Goal: Navigation & Orientation: Find specific page/section

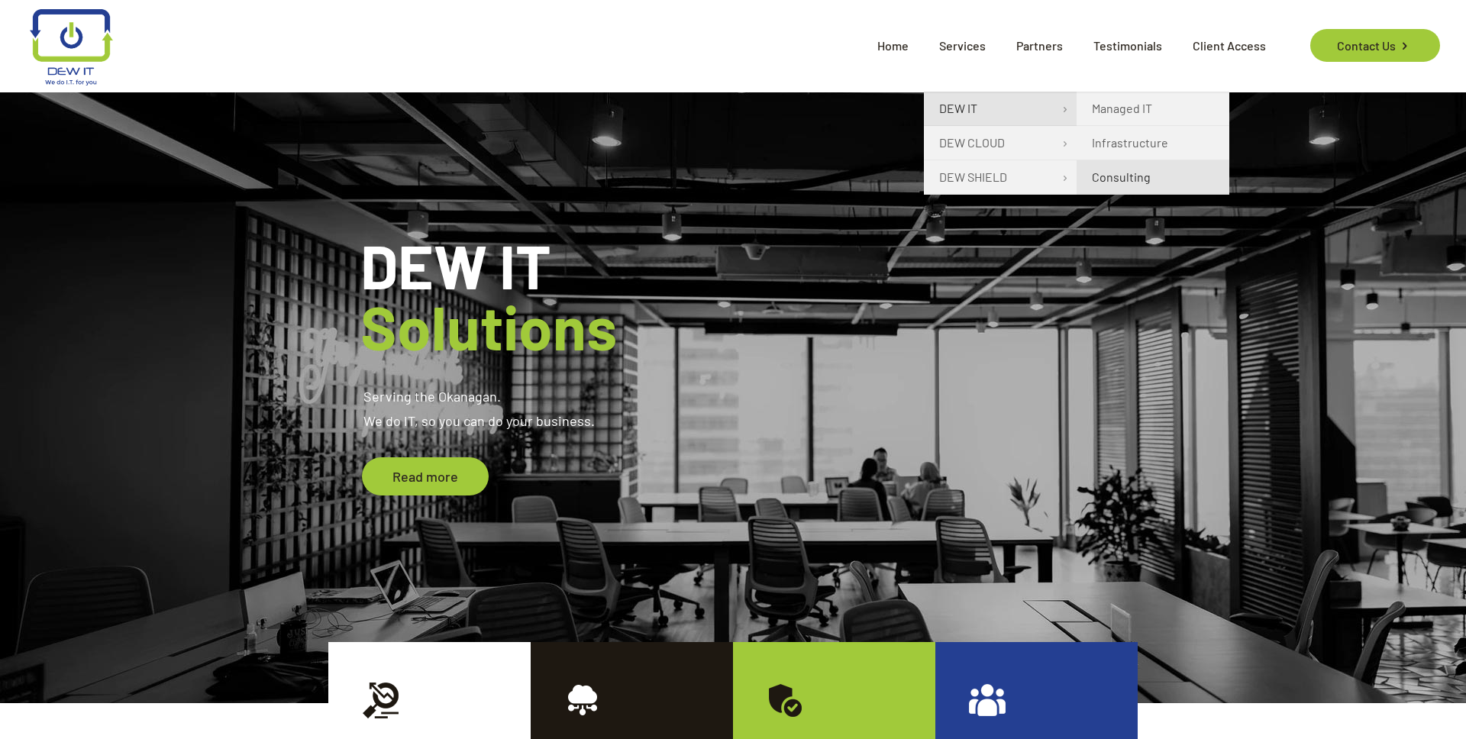
click at [1138, 170] on span "Consulting" at bounding box center [1121, 177] width 59 height 18
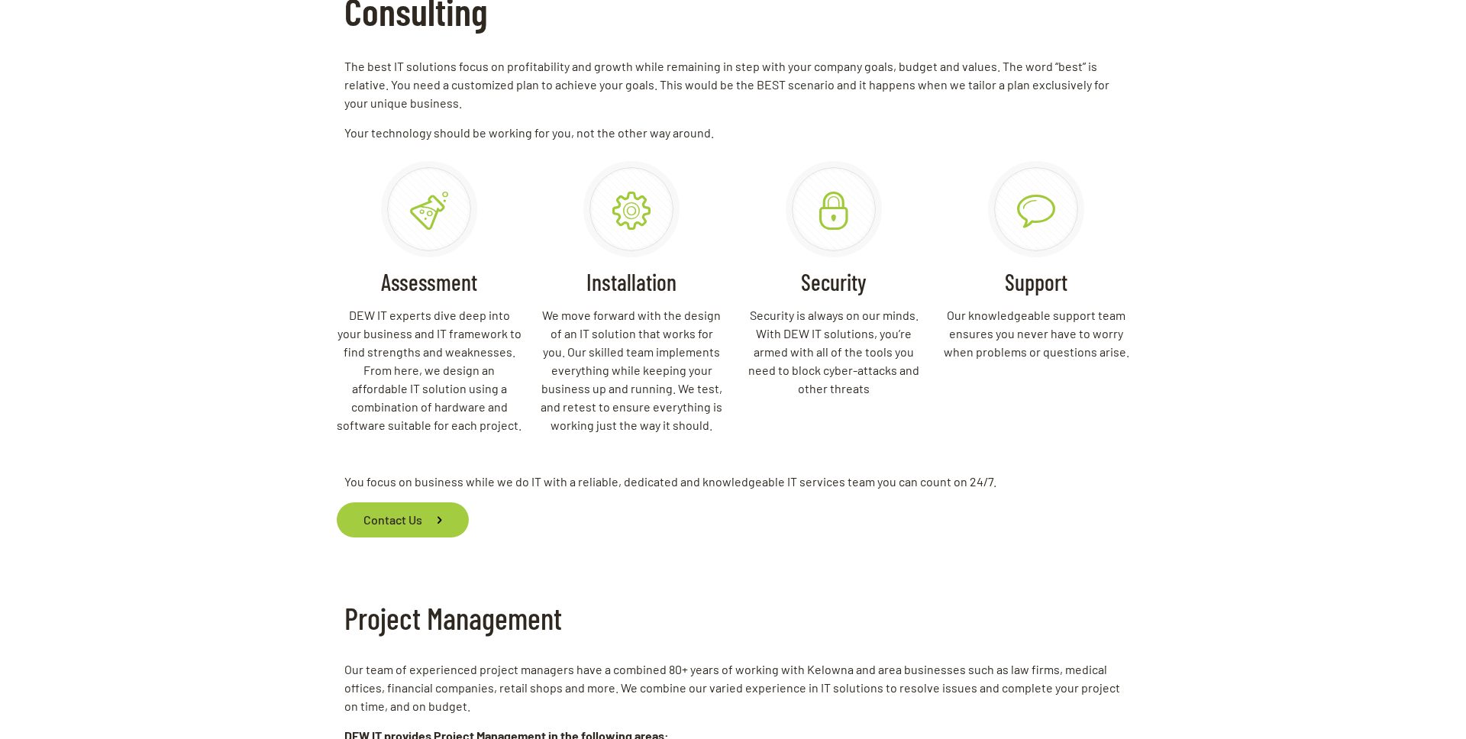
scroll to position [438, 0]
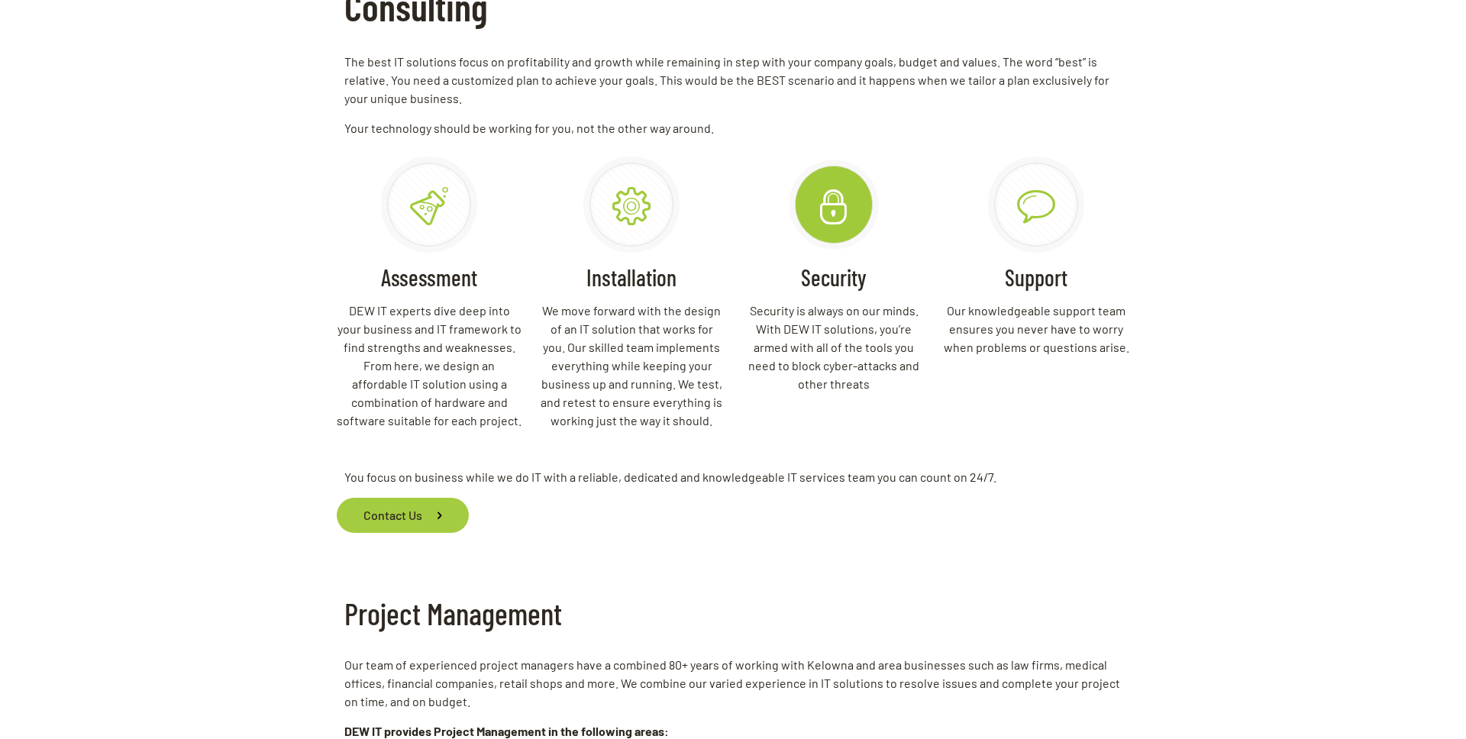
click at [842, 192] on icon at bounding box center [834, 204] width 50 height 43
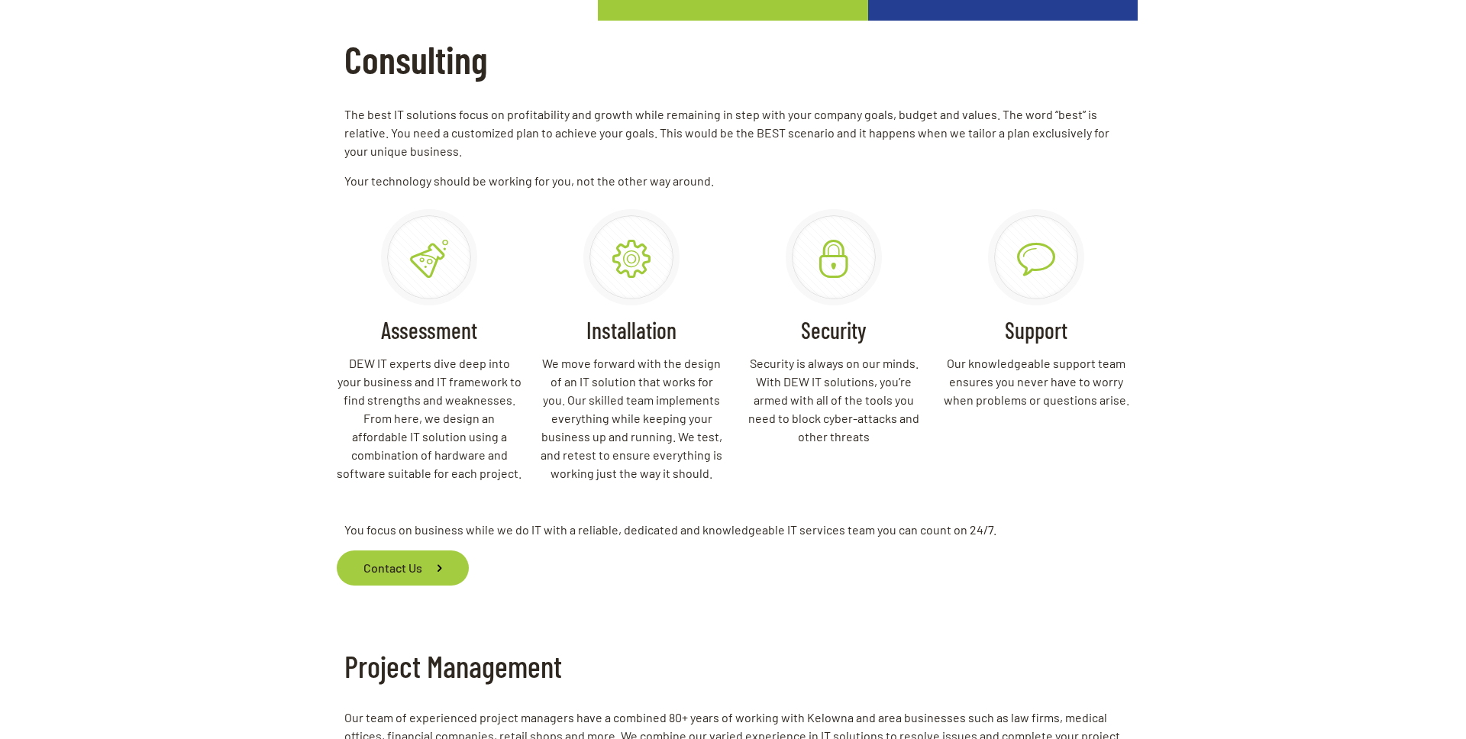
scroll to position [0, 0]
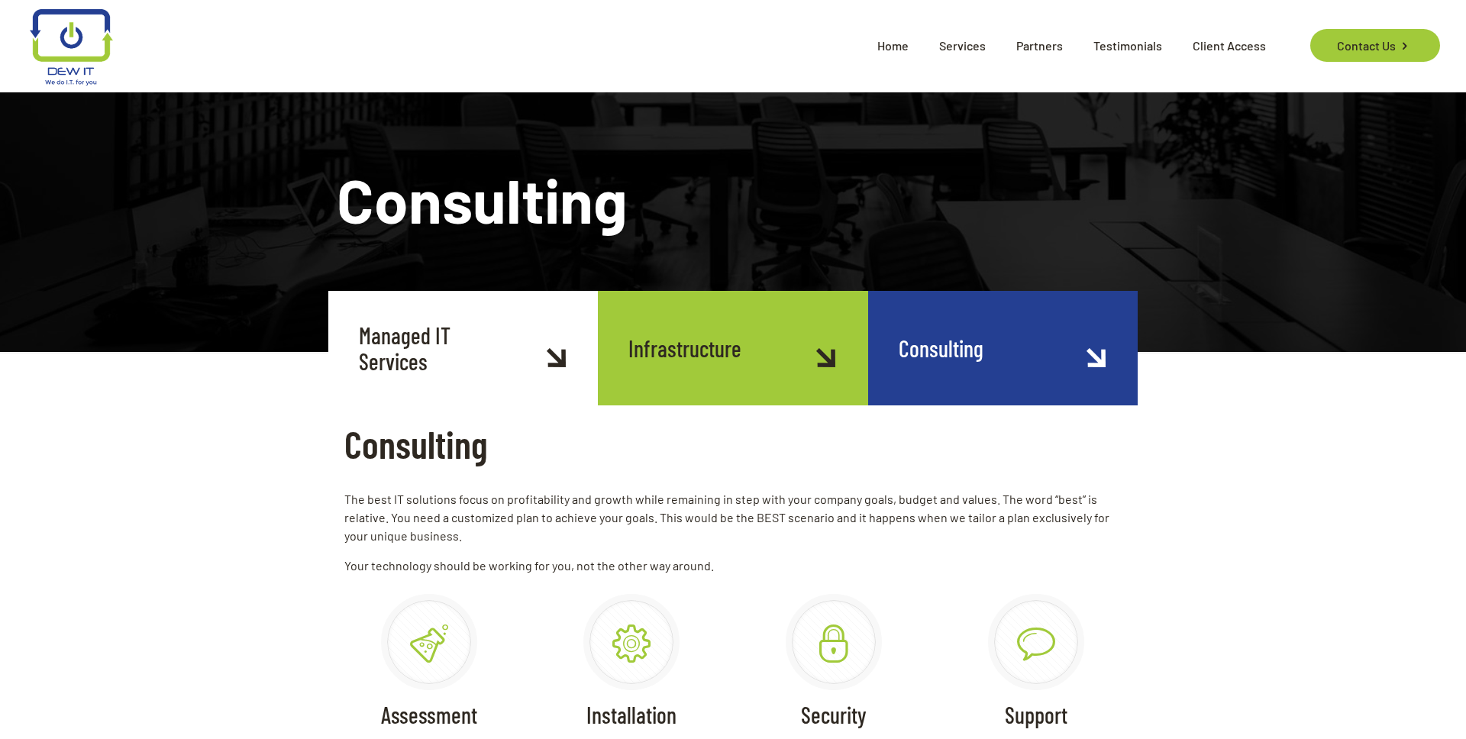
click at [902, 56] on span "Home" at bounding box center [893, 46] width 62 height 46
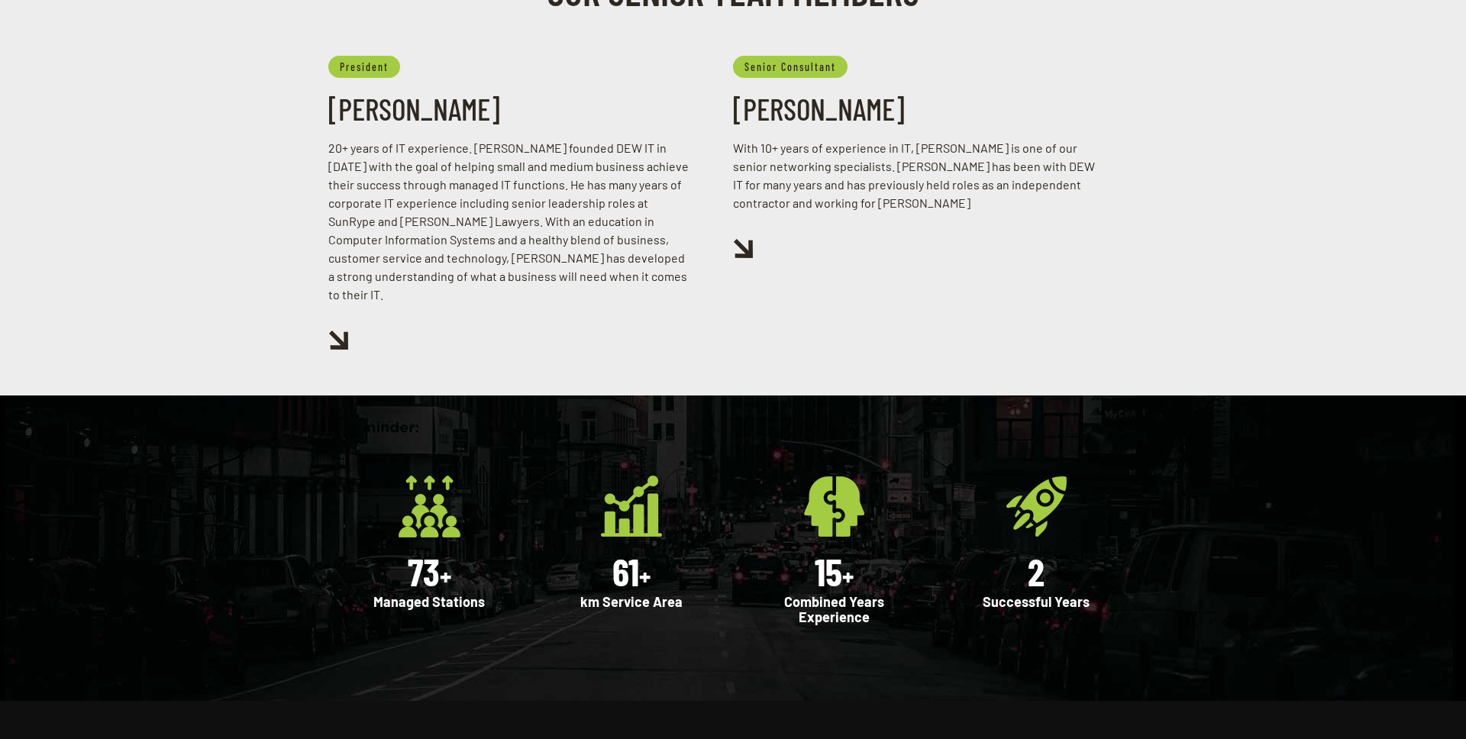
scroll to position [2027, 0]
